Goal: Task Accomplishment & Management: Manage account settings

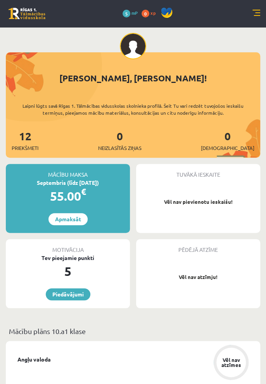
click at [264, 5] on div "0 Dāvanas 5 mP 0 xp" at bounding box center [133, 13] width 266 height 27
click at [254, 13] on link at bounding box center [256, 14] width 8 height 8
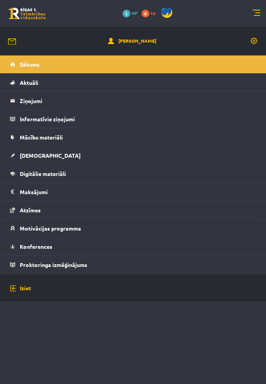
click at [143, 41] on link "[PERSON_NAME]" at bounding box center [132, 41] width 48 height 8
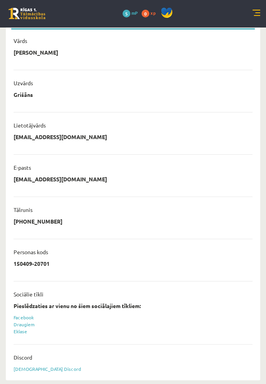
scroll to position [85, 0]
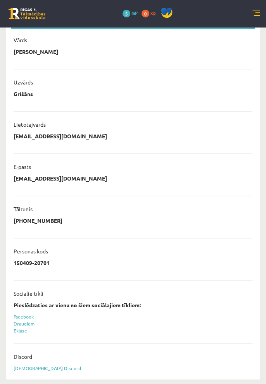
click at [22, 366] on link "Sasaistīt Discord" at bounding box center [47, 368] width 67 height 6
